Goal: Complete application form

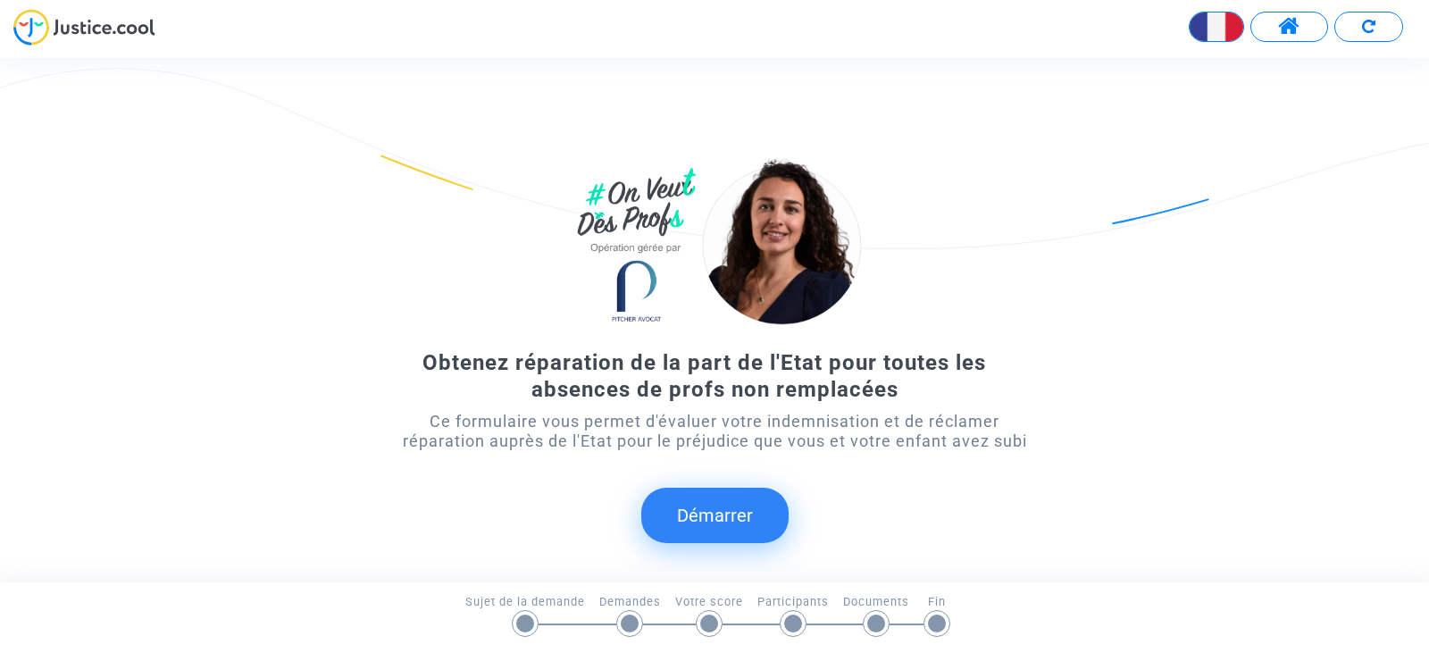
click at [717, 515] on button "Démarrer" at bounding box center [714, 515] width 147 height 55
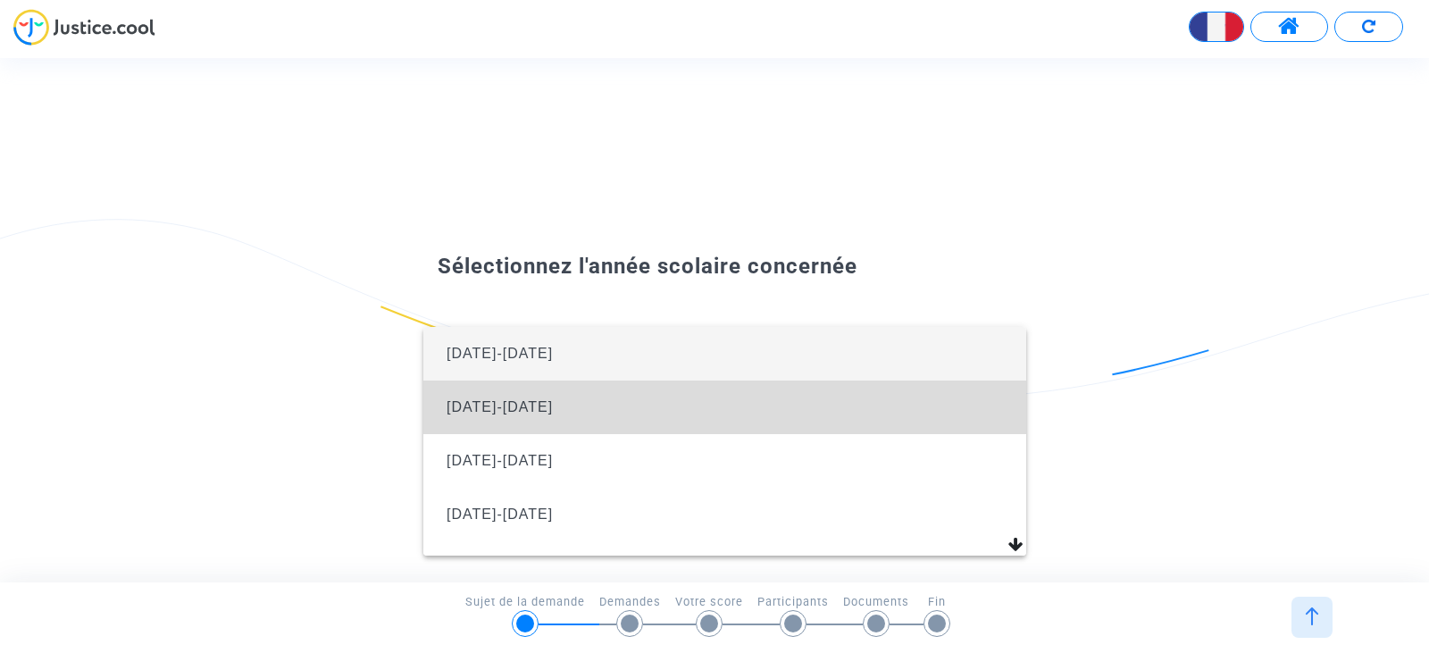
click at [772, 415] on span "2024-2025" at bounding box center [725, 408] width 574 height 54
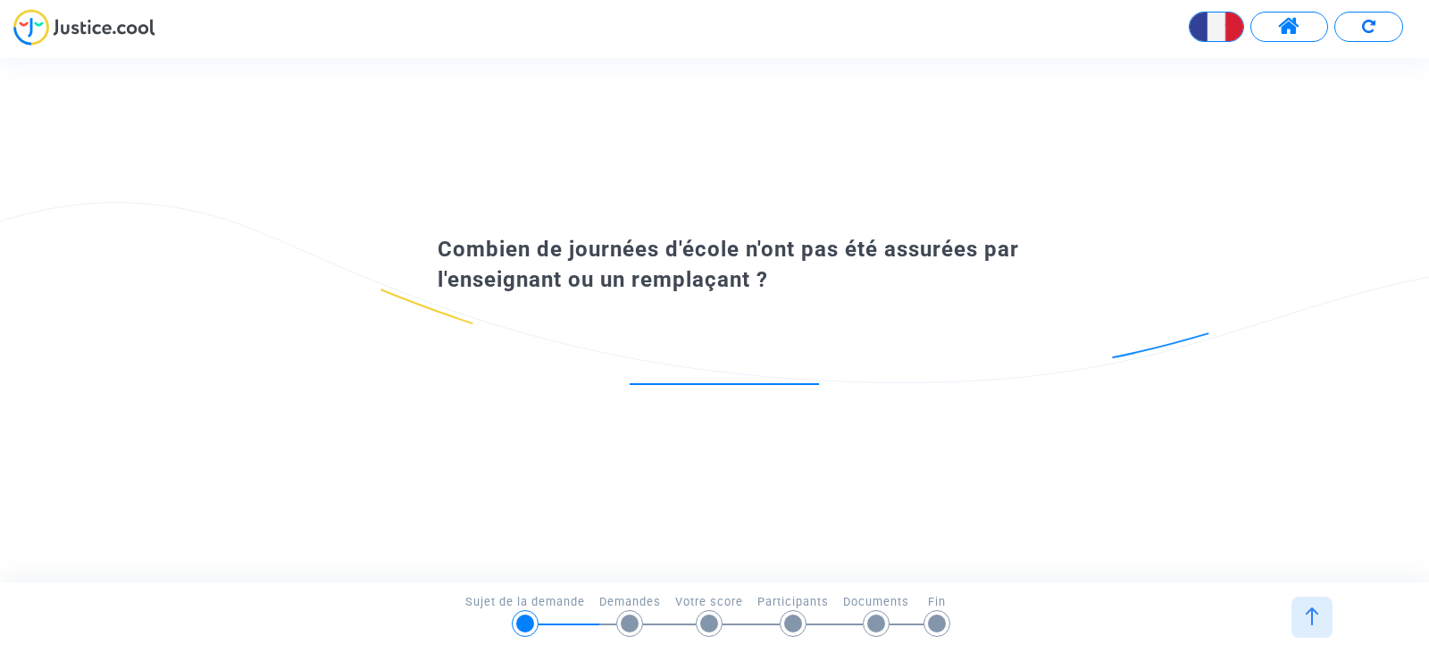
click at [1282, 24] on span at bounding box center [1289, 26] width 22 height 23
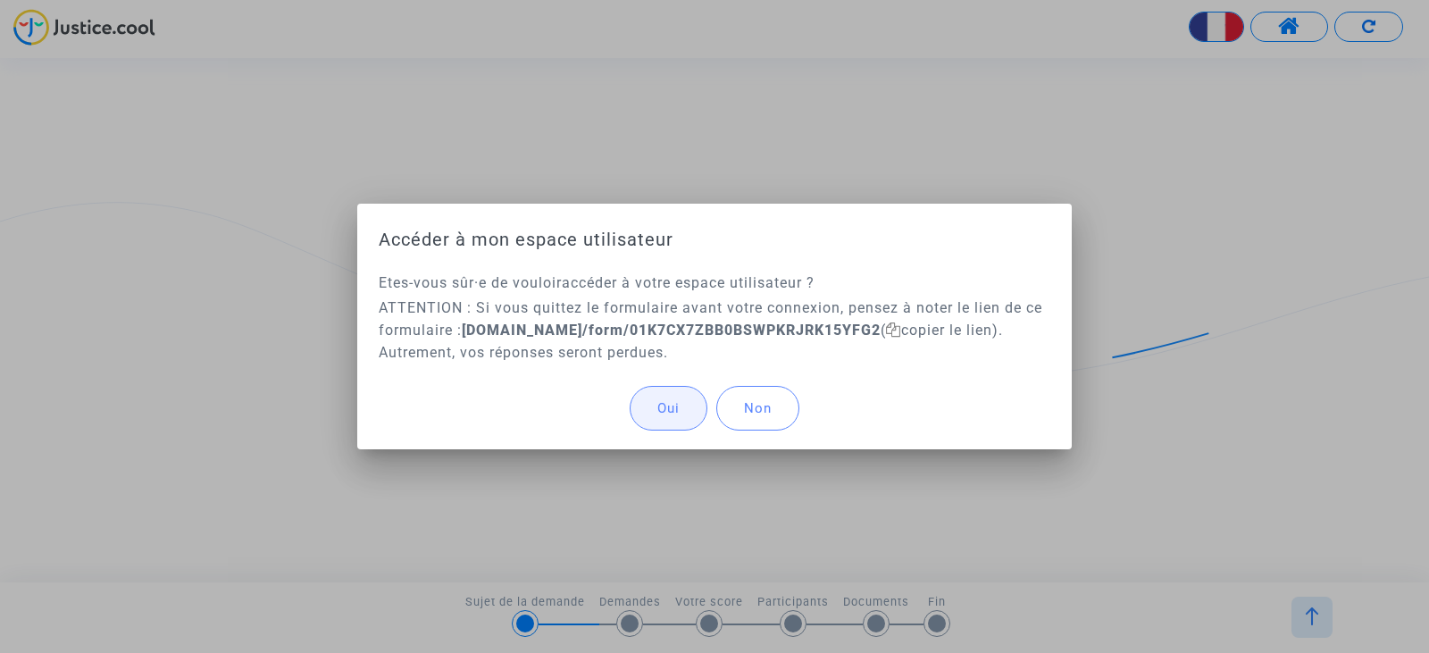
click at [678, 402] on span "Oui" at bounding box center [669, 408] width 22 height 16
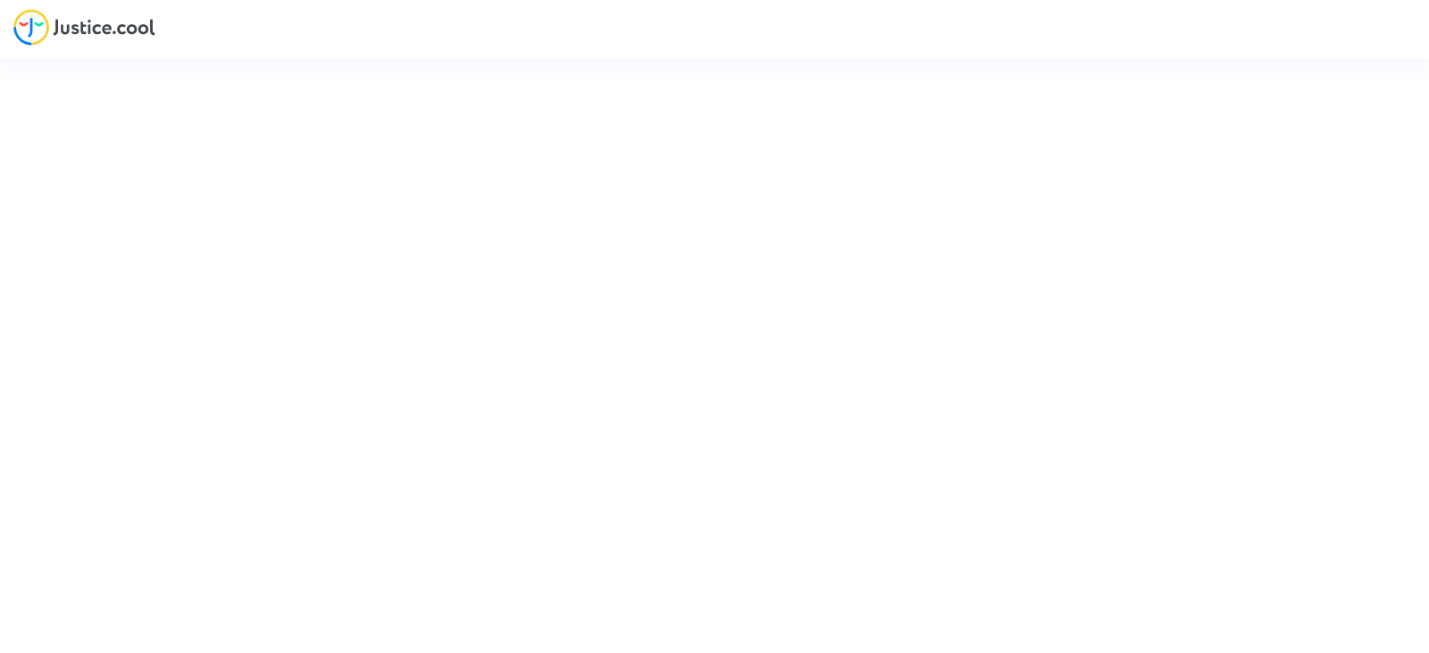
type input "[EMAIL_ADDRESS][DOMAIN_NAME]"
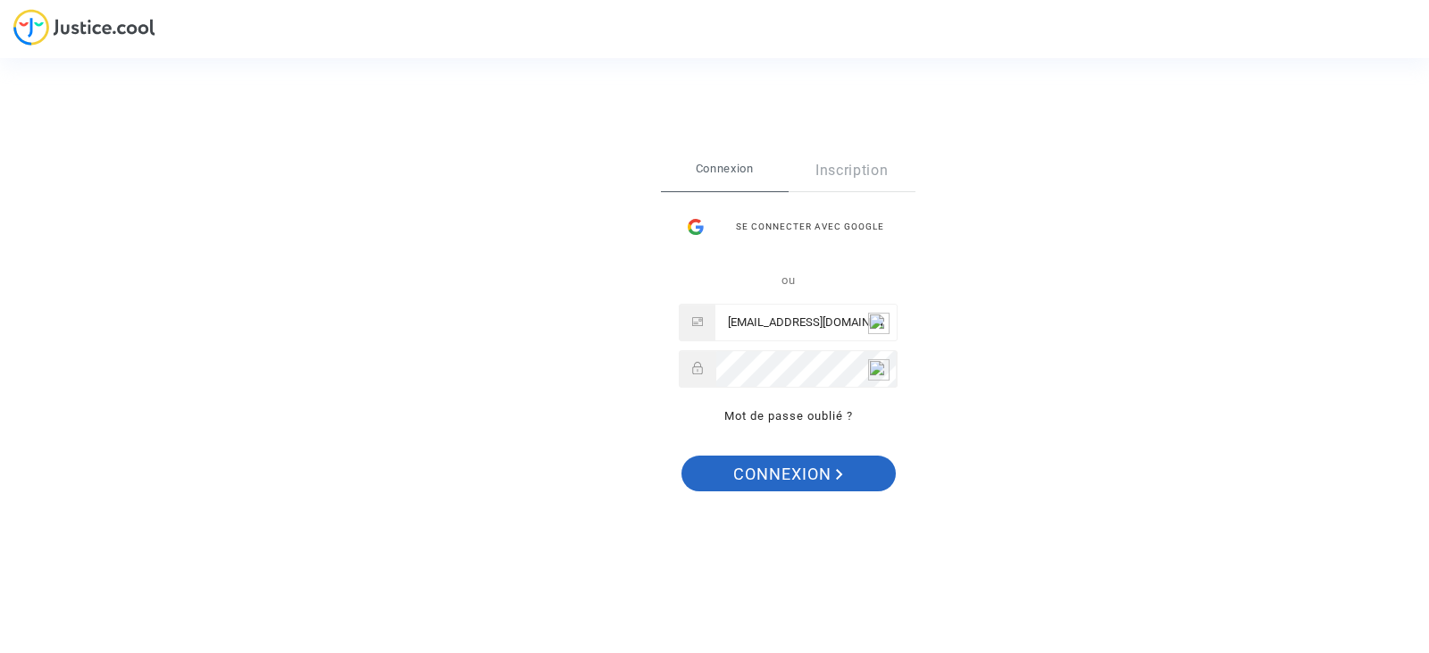
click at [774, 469] on span "Connexion" at bounding box center [788, 475] width 110 height 38
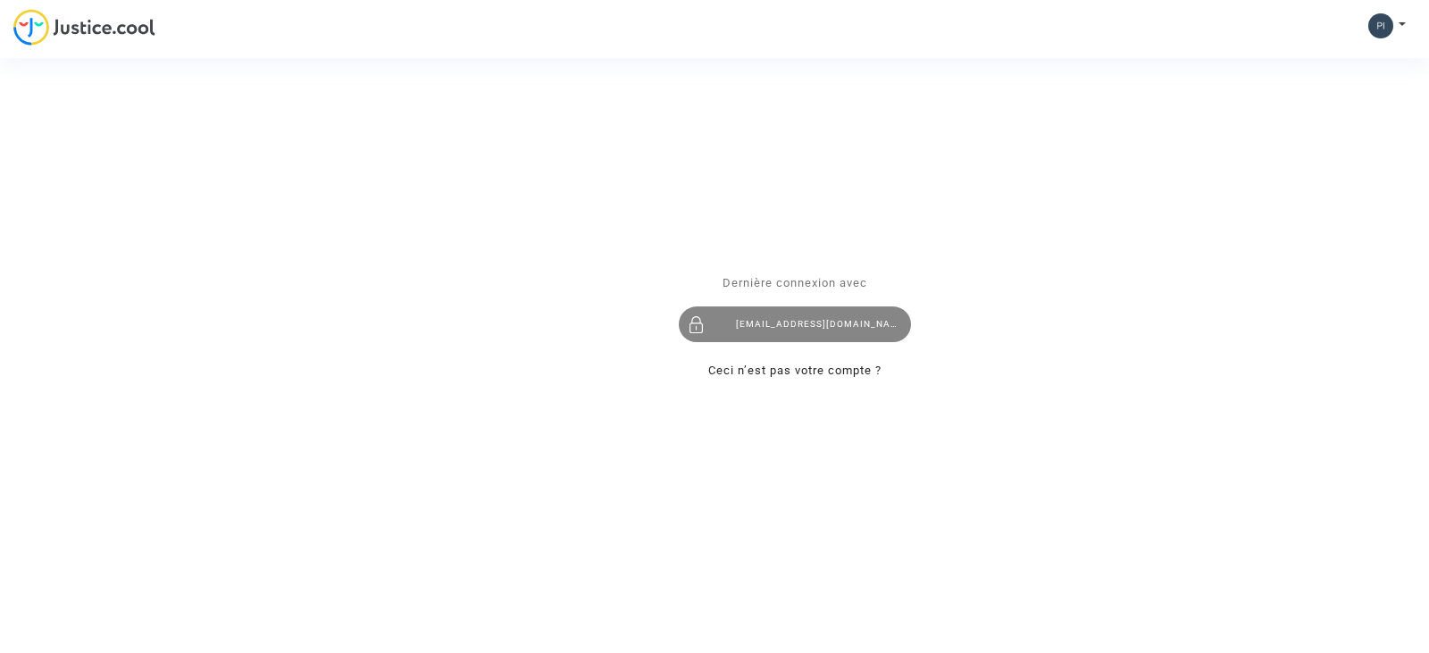
click at [790, 326] on div "[EMAIL_ADDRESS][DOMAIN_NAME]" at bounding box center [795, 324] width 232 height 36
click at [1388, 20] on div "Se connecter Dernière connexion avec pino27@orange.fr Ceci n’est pas votre comp…" at bounding box center [714, 326] width 1429 height 653
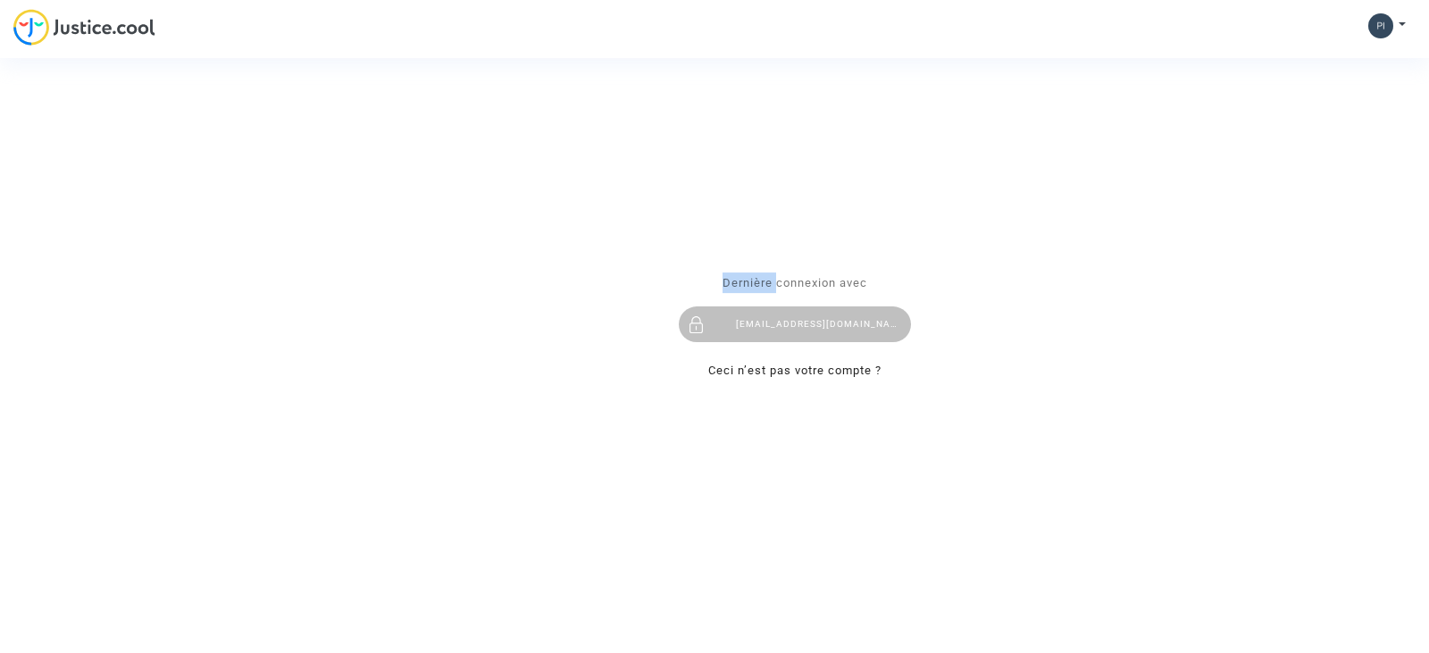
click at [1388, 20] on div "Se connecter Dernière connexion avec pino27@orange.fr Ceci n’est pas votre comp…" at bounding box center [714, 326] width 1429 height 653
drag, startPoint x: 1392, startPoint y: 21, endPoint x: 1381, endPoint y: 26, distance: 12.0
click at [1381, 26] on div "Se connecter Dernière connexion avec pino27@orange.fr Ceci n’est pas votre comp…" at bounding box center [714, 326] width 1429 height 653
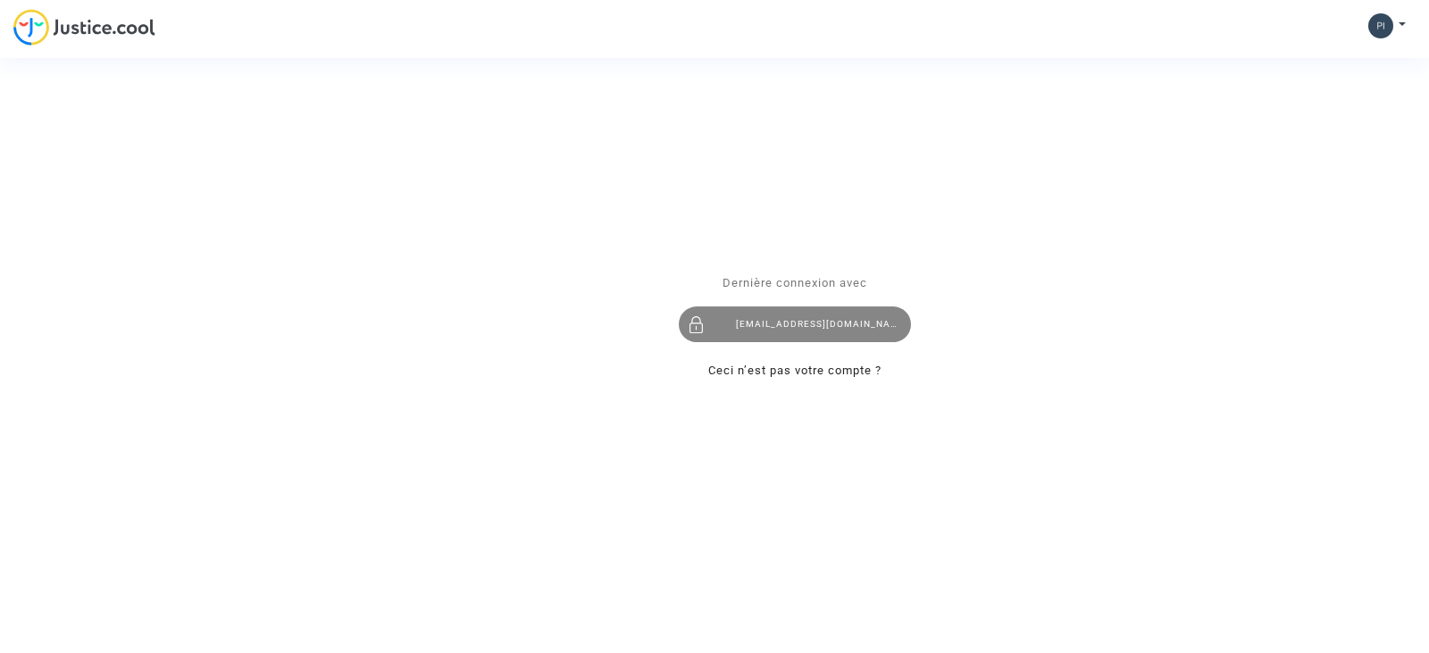
click at [766, 318] on div "[EMAIL_ADDRESS][DOMAIN_NAME]" at bounding box center [795, 324] width 232 height 36
